Goal: Transaction & Acquisition: Purchase product/service

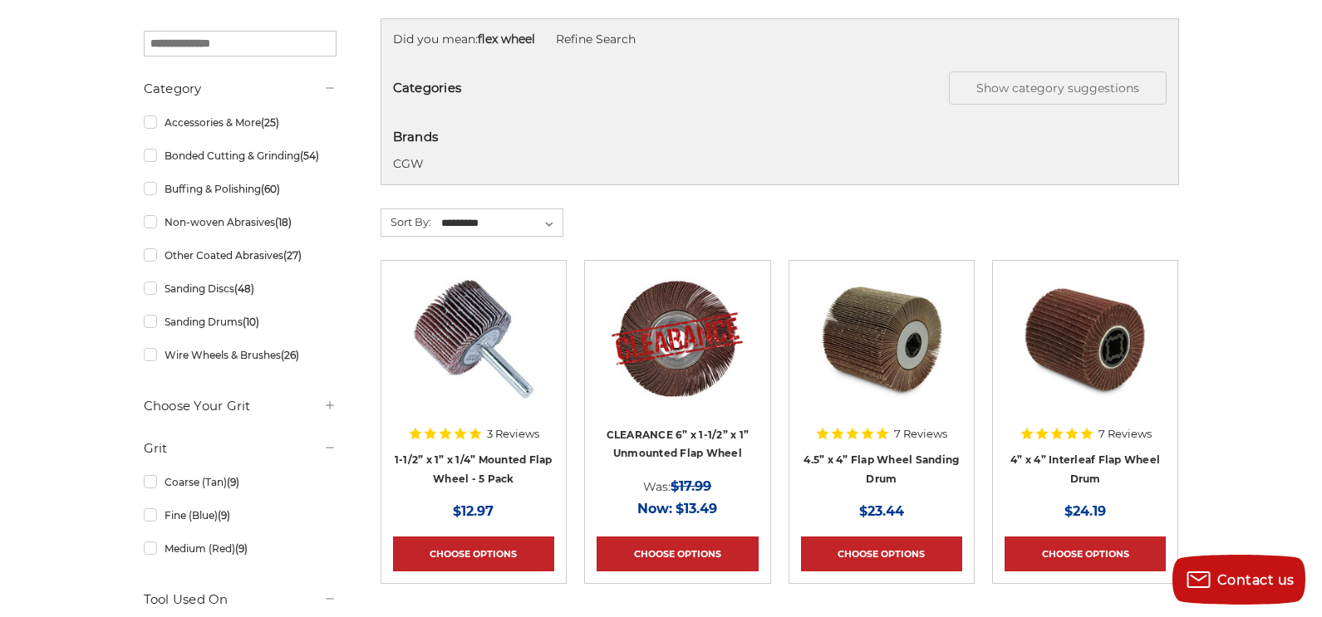
scroll to position [332, 0]
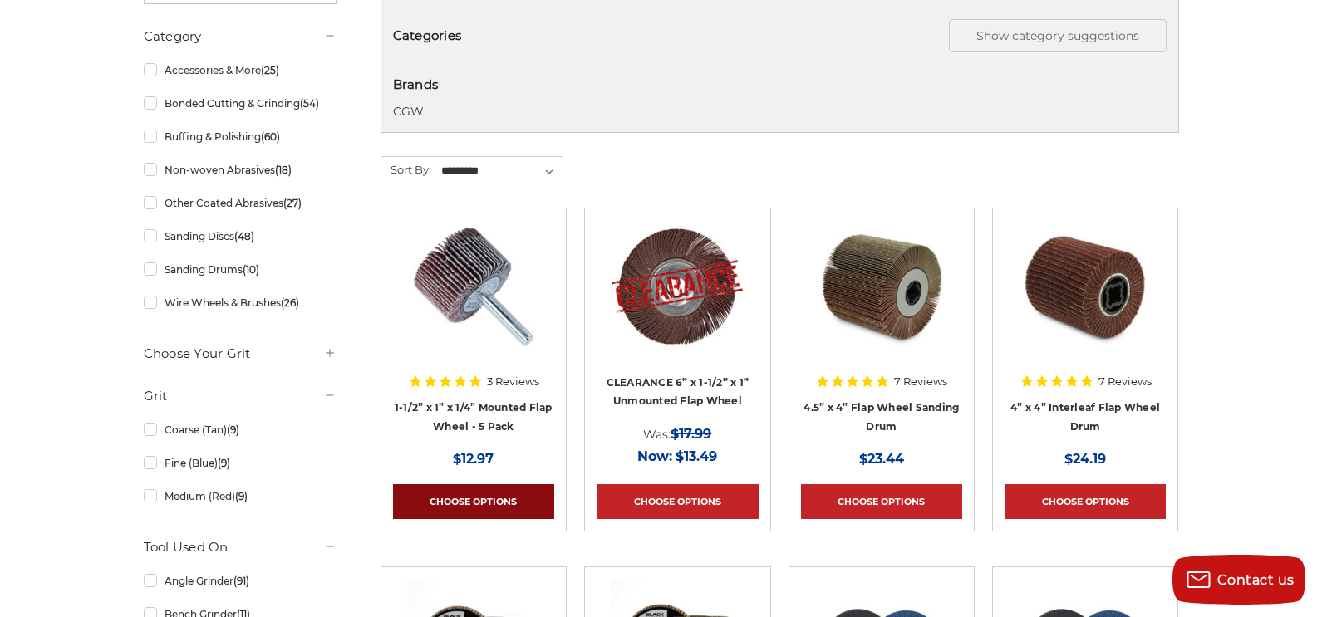
click at [500, 498] on link "Choose Options" at bounding box center [473, 501] width 161 height 35
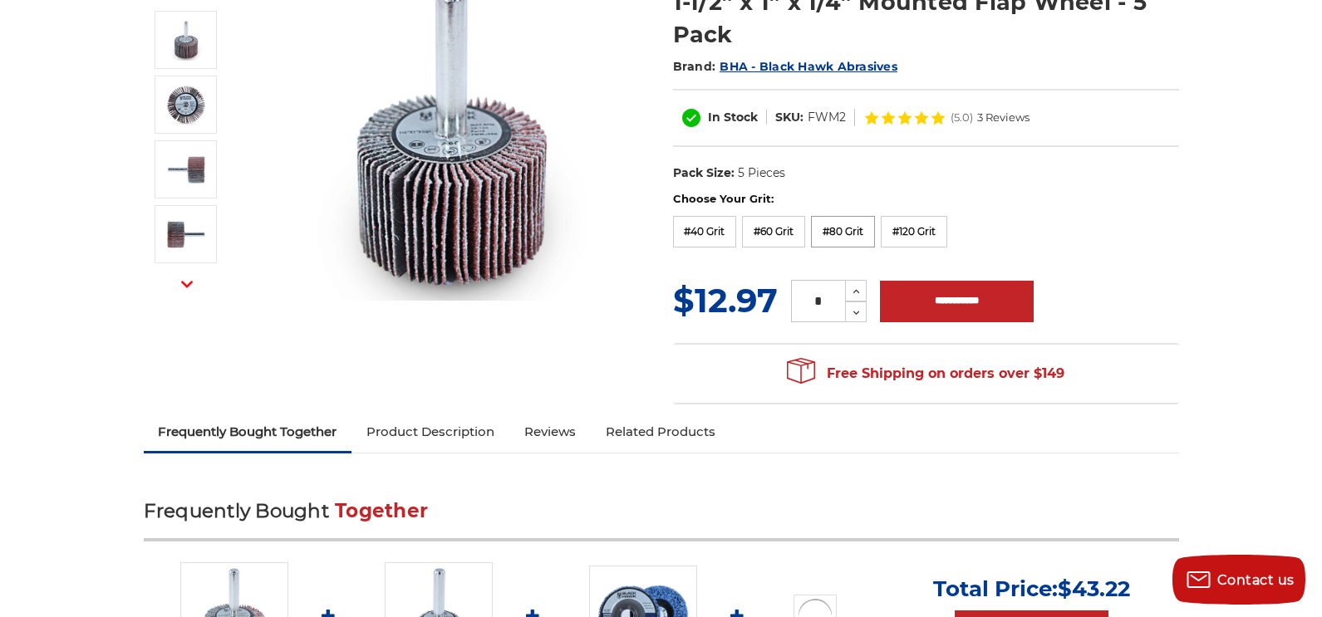
click at [845, 233] on label "#80 Grit" at bounding box center [843, 232] width 64 height 32
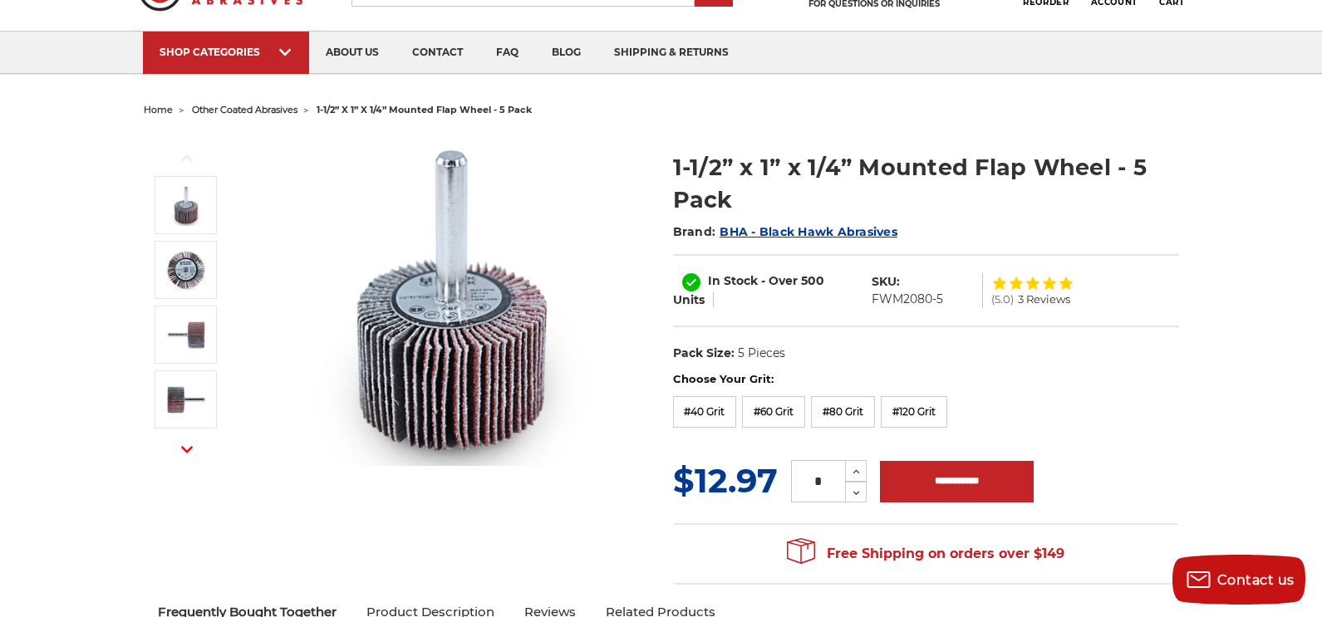
scroll to position [83, 0]
click at [857, 474] on icon at bounding box center [856, 472] width 12 height 15
type input "*"
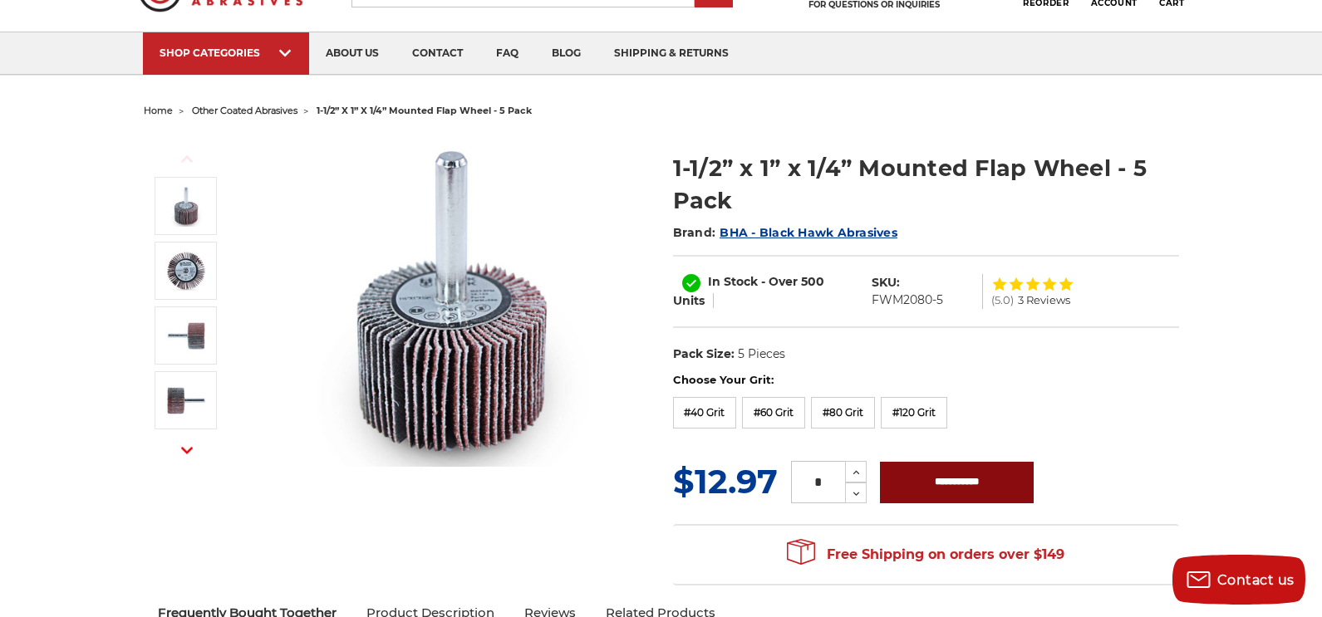
click at [908, 479] on input "**********" at bounding box center [957, 483] width 154 height 42
type input "**********"
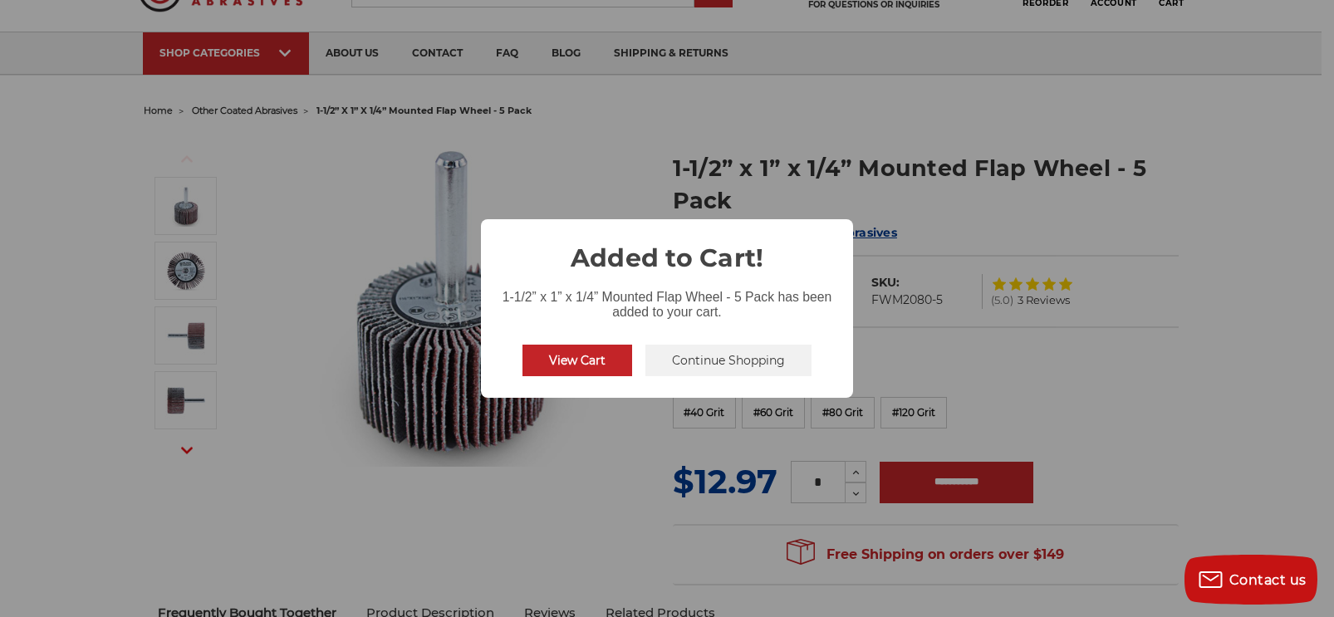
click at [673, 361] on button "Continue Shopping" at bounding box center [729, 361] width 166 height 32
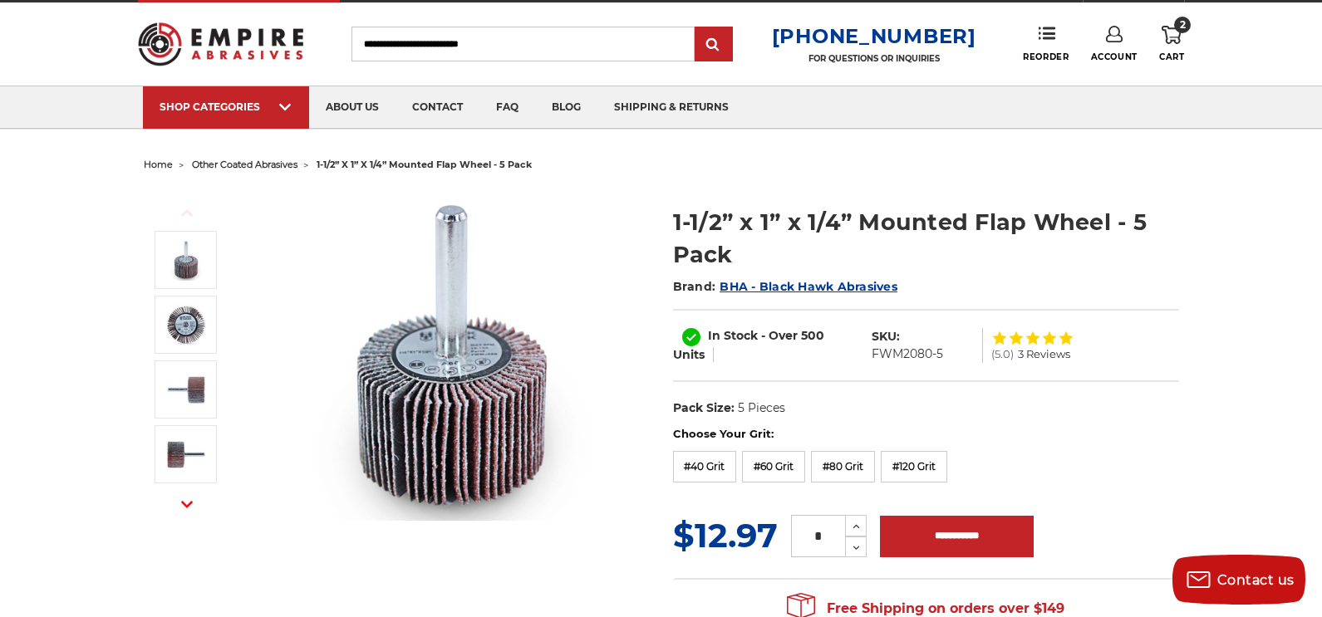
scroll to position [0, 0]
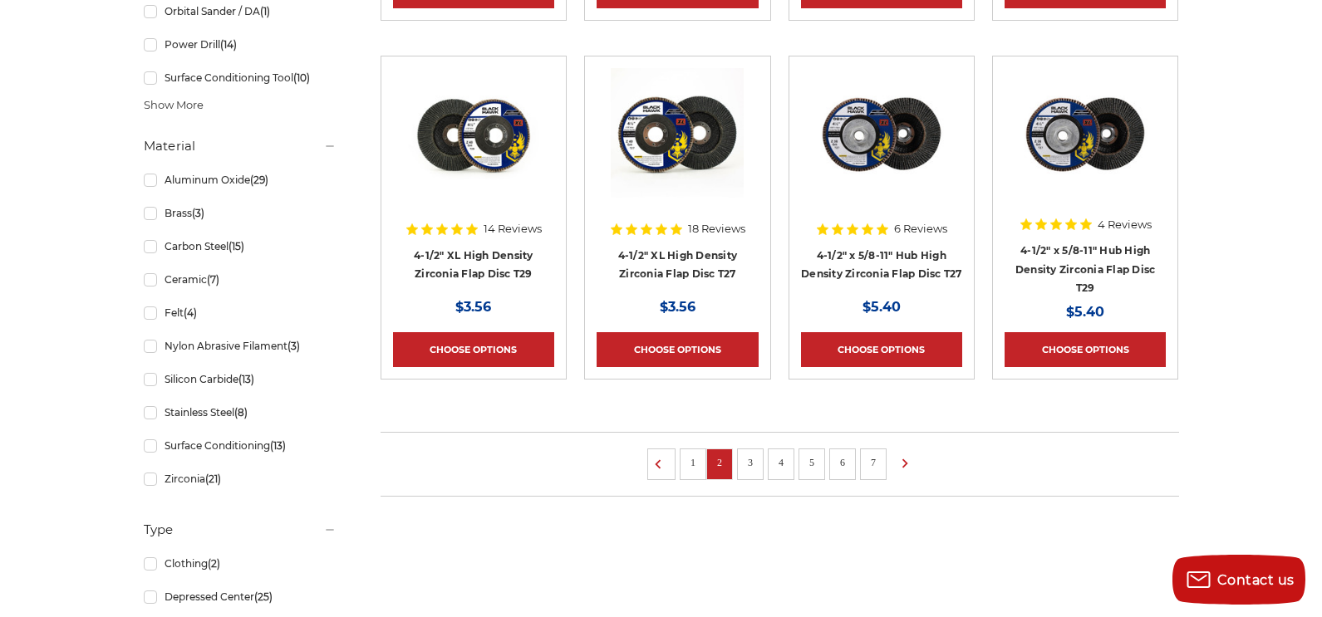
scroll to position [1163, 0]
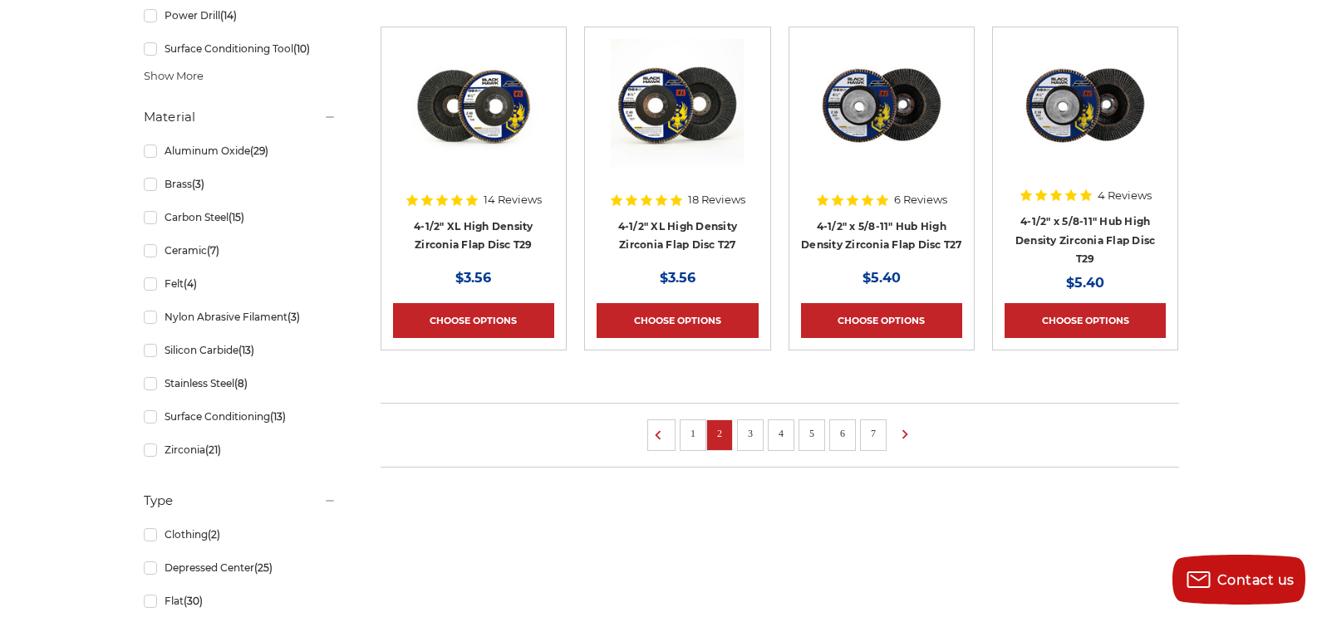
click at [680, 436] on li "1" at bounding box center [693, 436] width 27 height 32
click at [690, 443] on li "1" at bounding box center [693, 436] width 27 height 32
click at [661, 439] on icon at bounding box center [658, 435] width 20 height 18
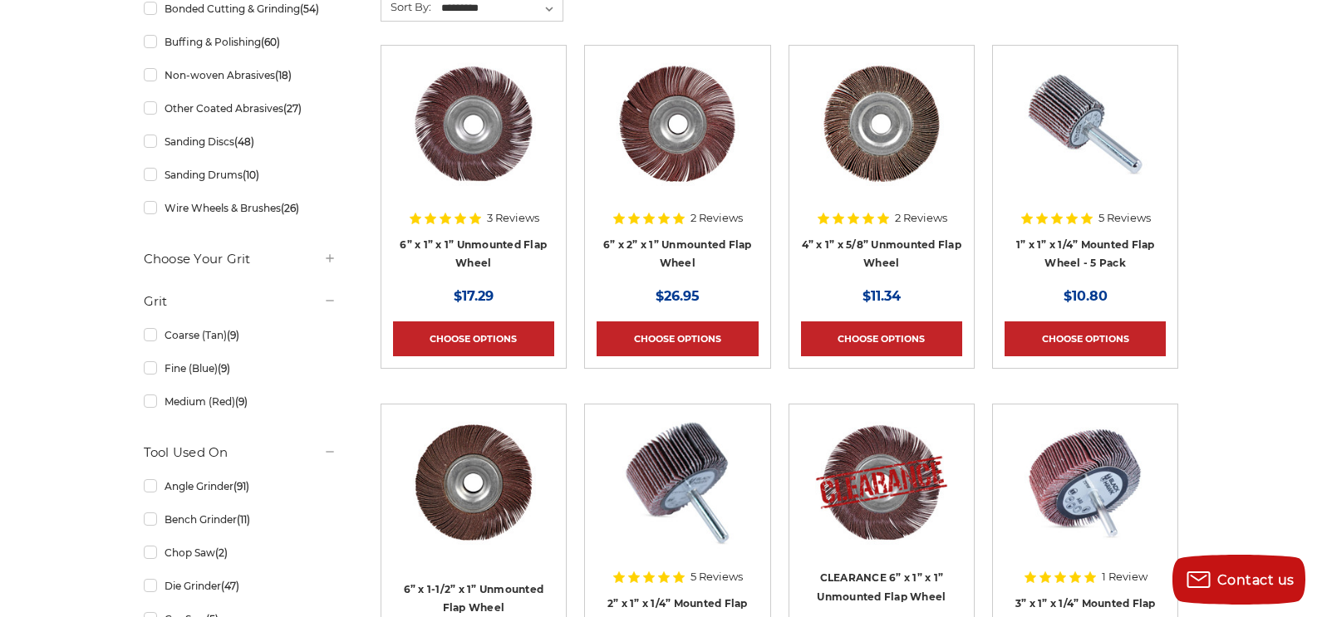
scroll to position [332, 0]
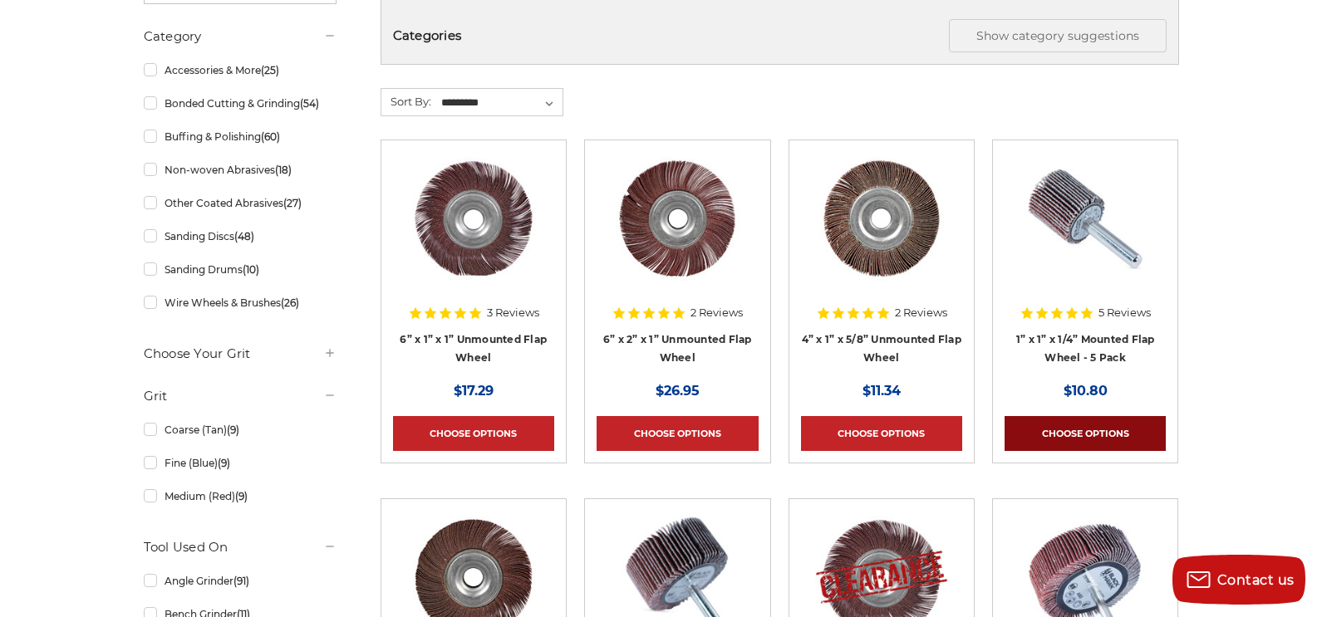
click at [1105, 423] on link "Choose Options" at bounding box center [1084, 433] width 161 height 35
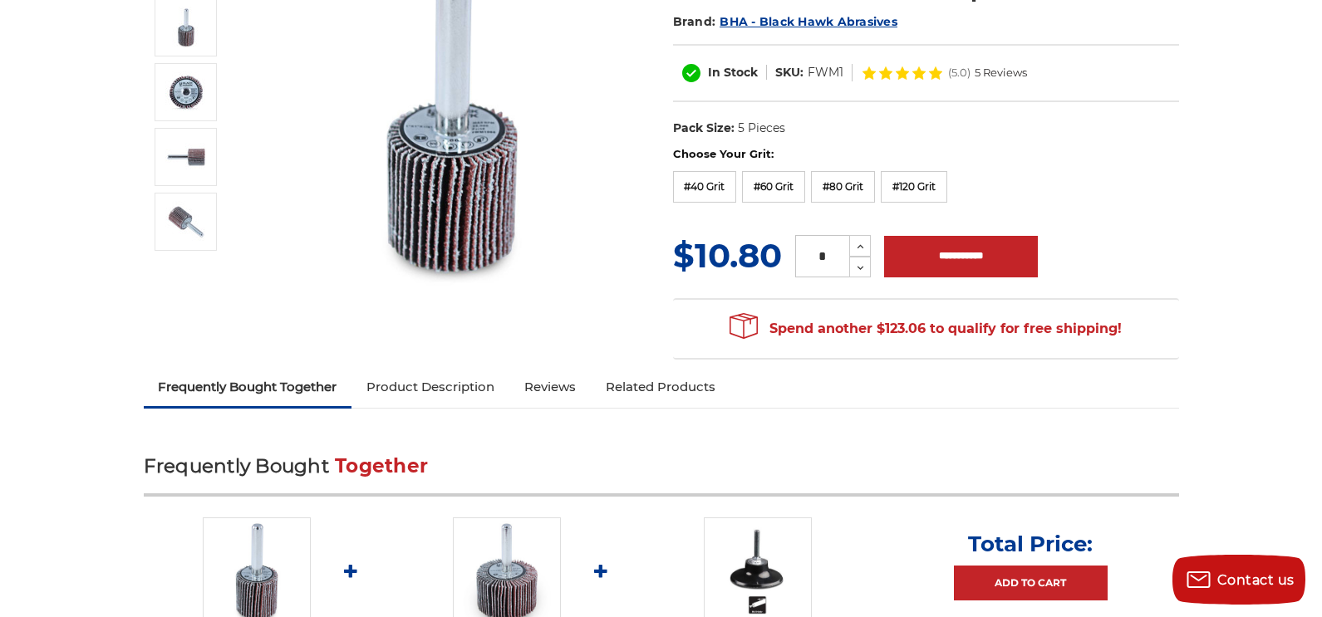
scroll to position [166, 0]
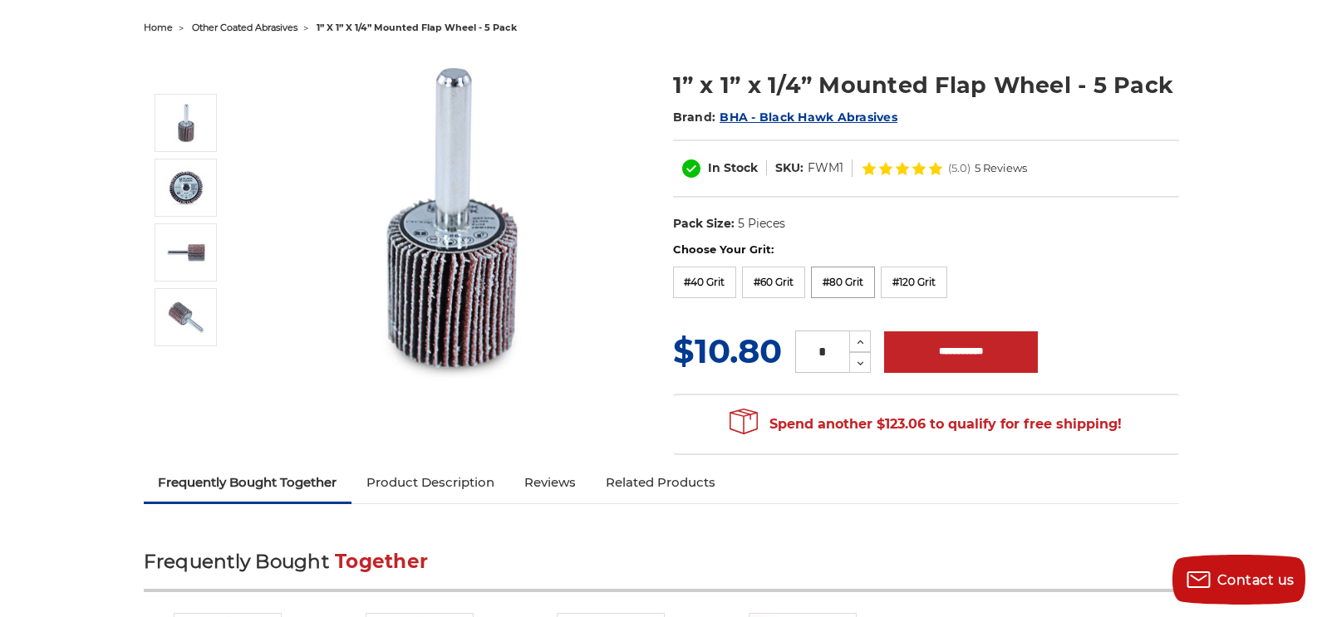
click at [865, 289] on label "#80 Grit" at bounding box center [843, 283] width 64 height 32
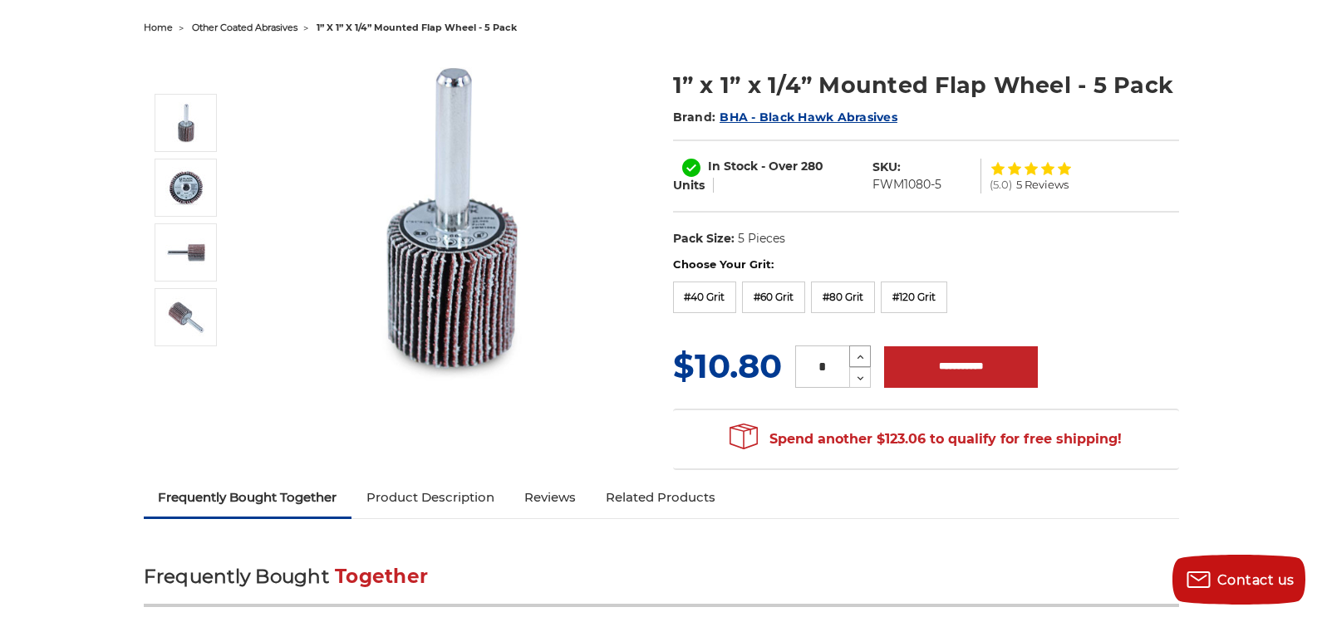
click at [862, 353] on icon at bounding box center [860, 357] width 12 height 15
type input "*"
click at [911, 360] on input "**********" at bounding box center [961, 367] width 154 height 42
type input "**********"
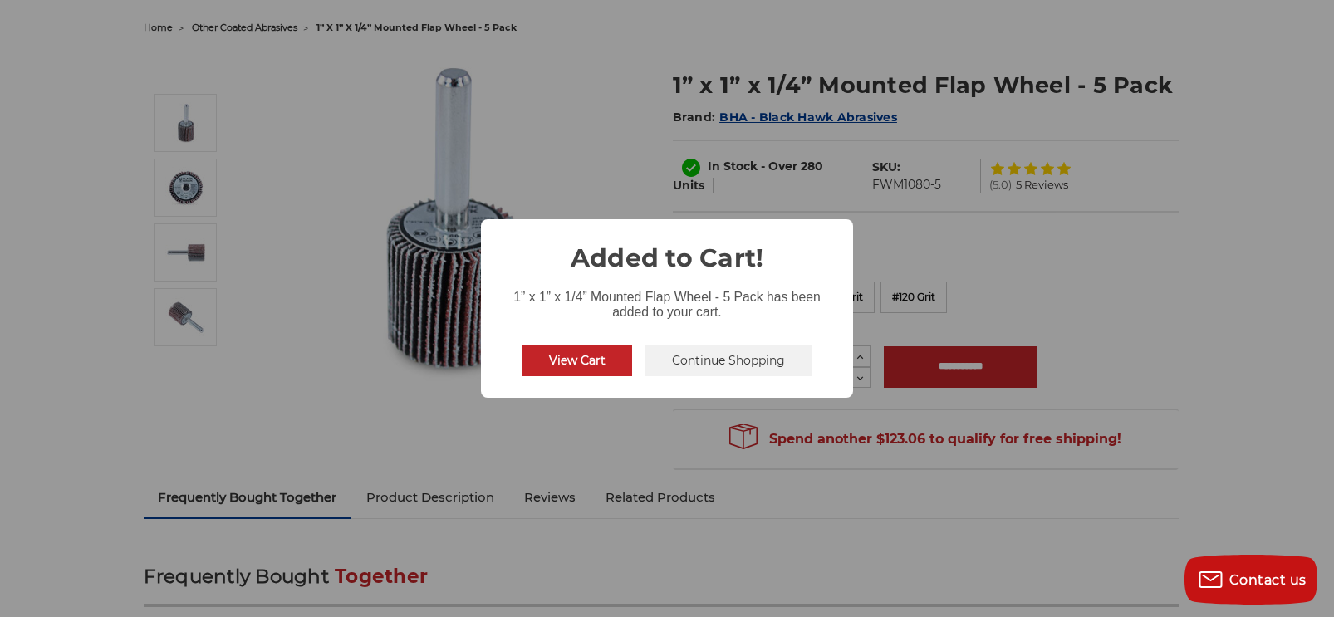
click at [607, 361] on button "View Cart" at bounding box center [578, 361] width 110 height 32
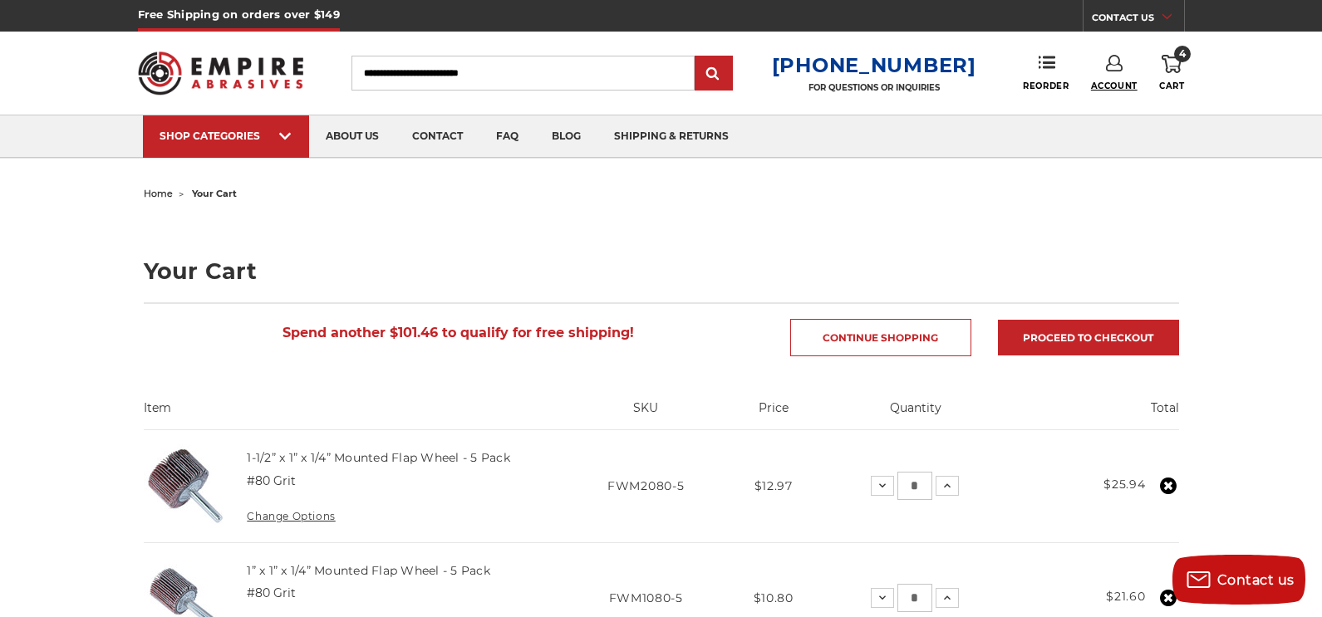
click at [1117, 84] on span "Account" at bounding box center [1114, 86] width 47 height 11
click at [1109, 102] on link "Account" at bounding box center [1113, 108] width 119 height 32
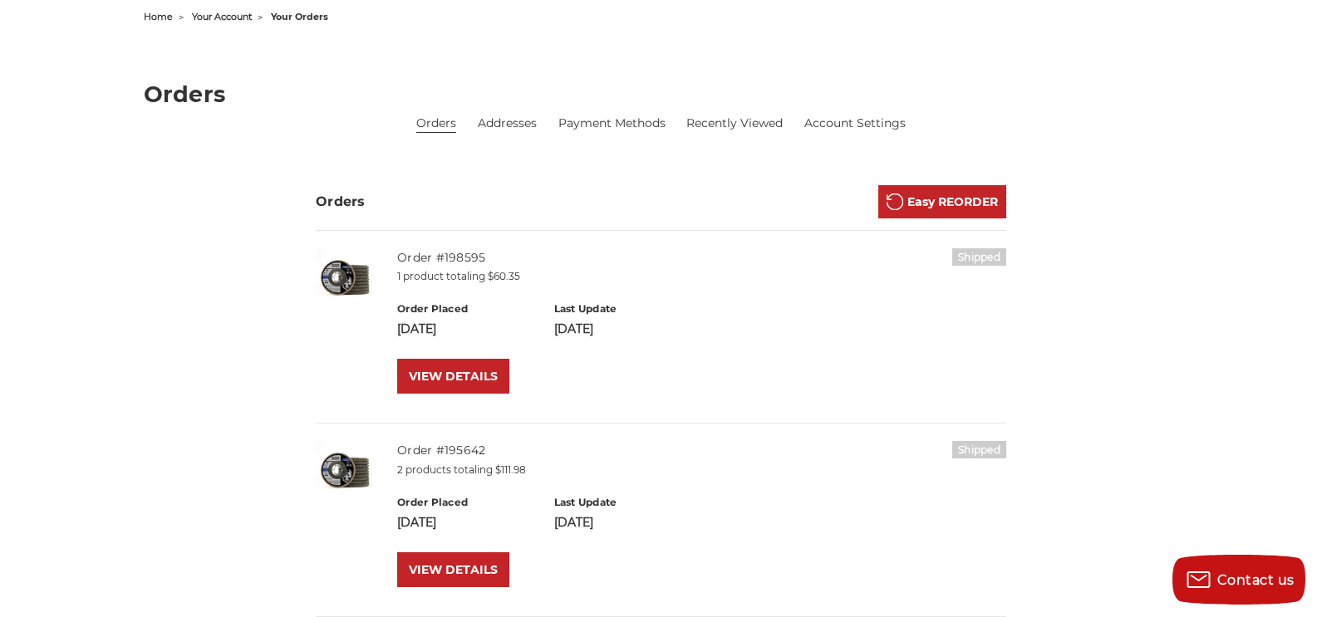
scroll to position [166, 0]
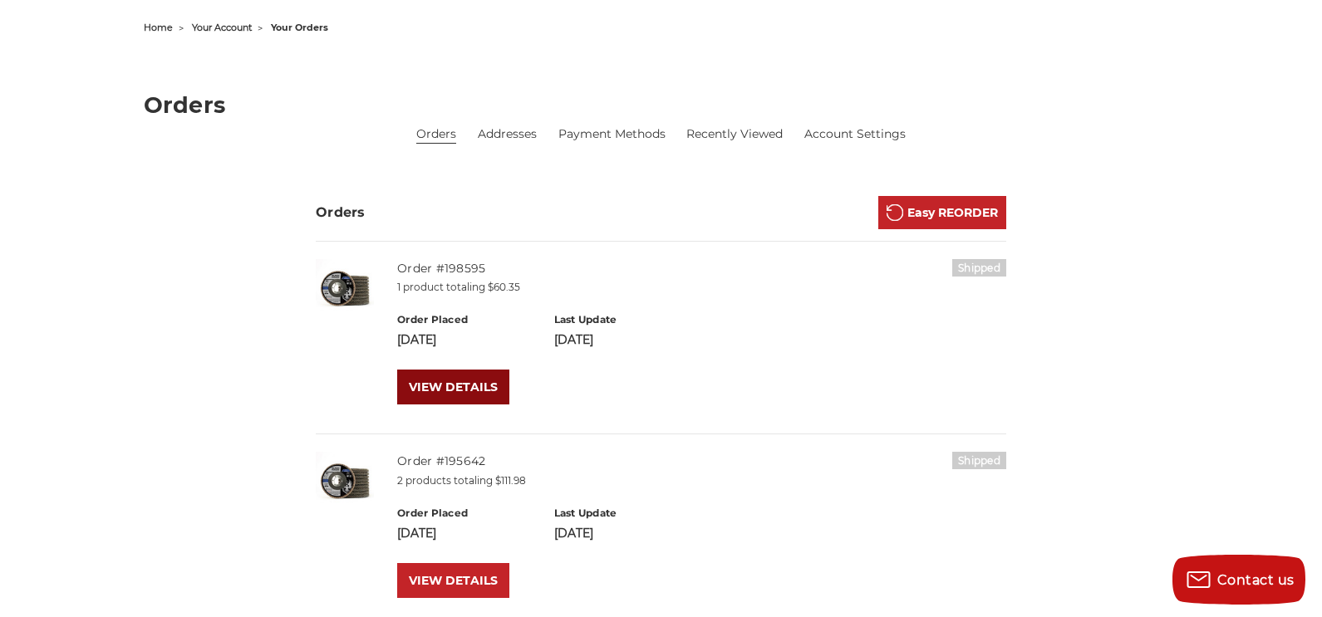
click at [483, 384] on link "VIEW DETAILS" at bounding box center [453, 387] width 112 height 35
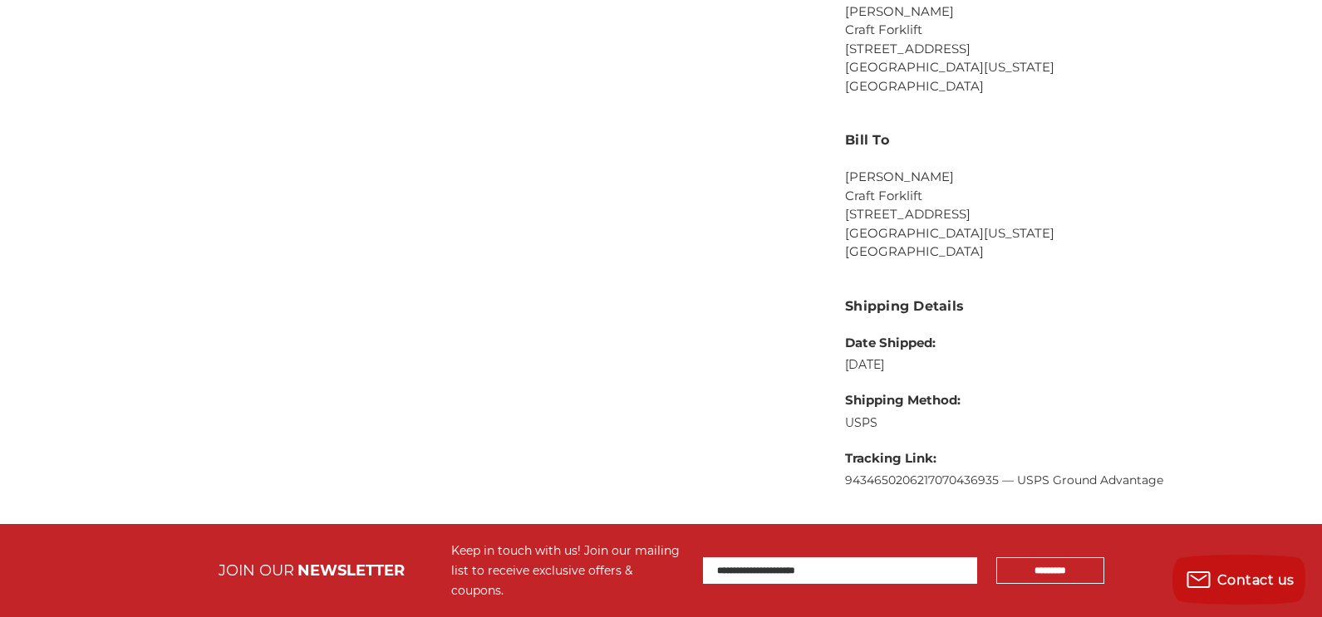
scroll to position [914, 0]
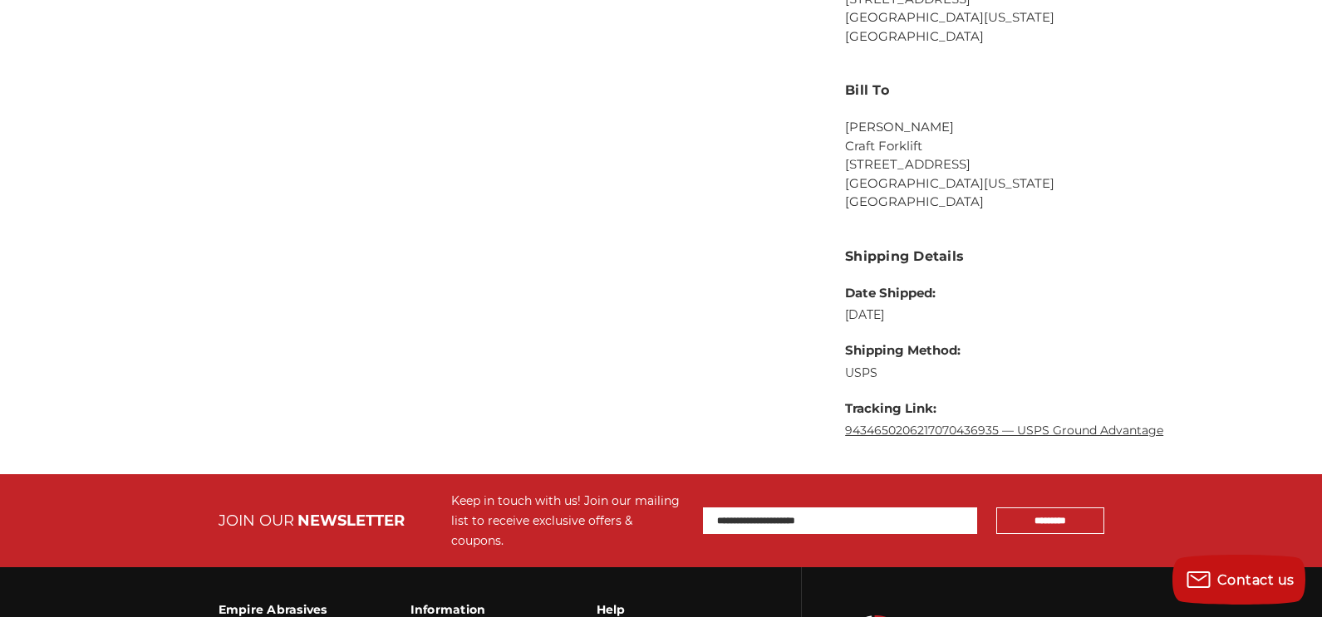
click at [990, 431] on link "9434650206217070436935 — USPS Ground Advantage" at bounding box center [1004, 430] width 318 height 15
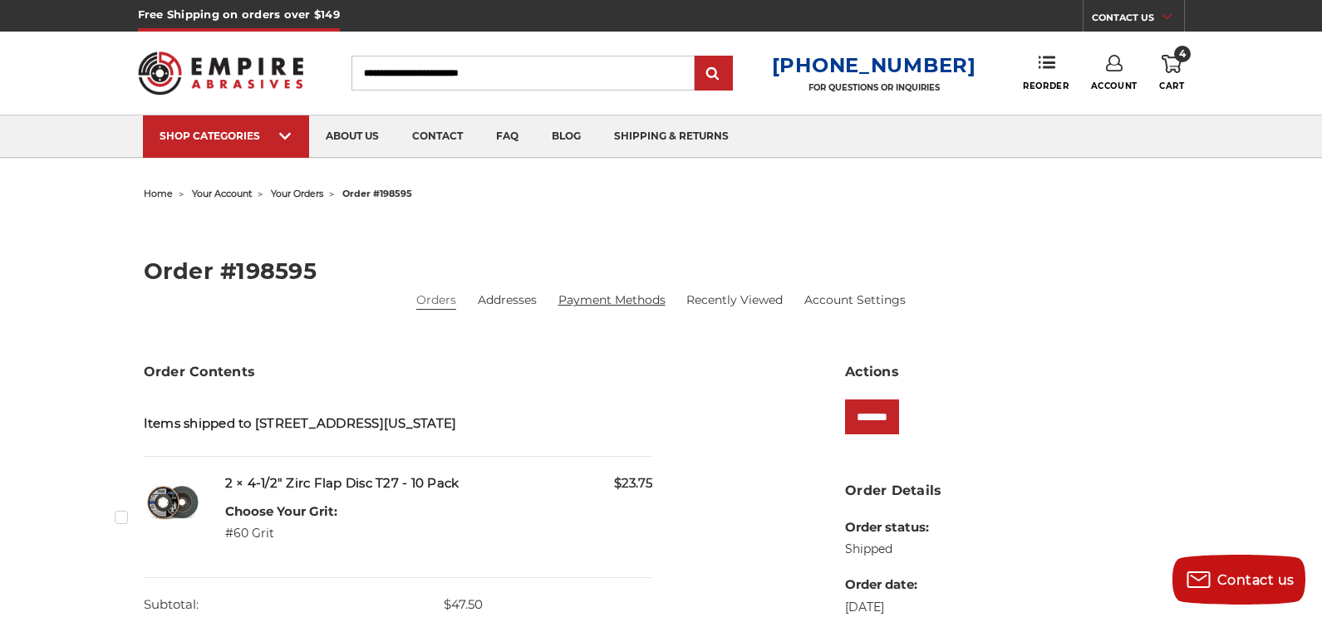
click at [616, 307] on link "Payment Methods" at bounding box center [611, 300] width 107 height 17
